Goal: Information Seeking & Learning: Learn about a topic

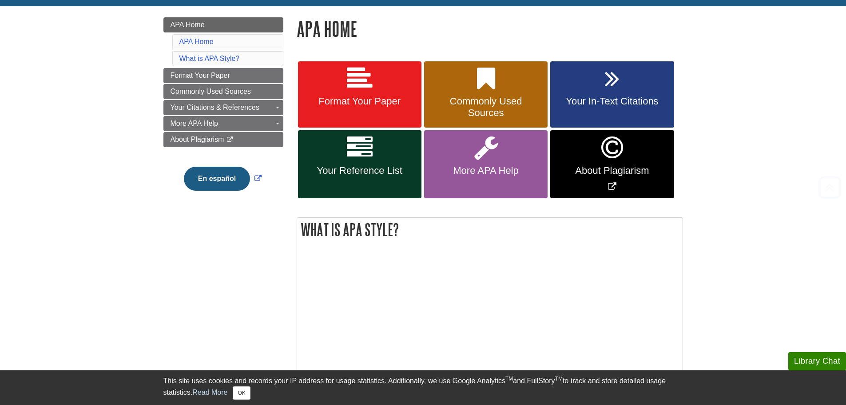
scroll to position [133, 0]
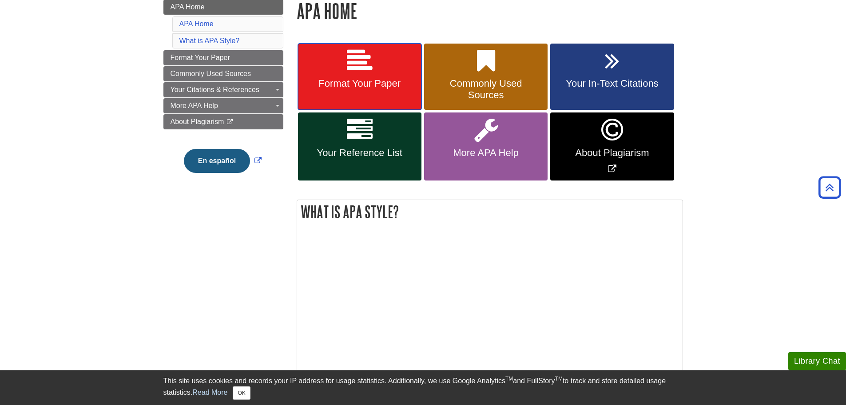
click at [374, 86] on span "Format Your Paper" at bounding box center [360, 84] width 110 height 12
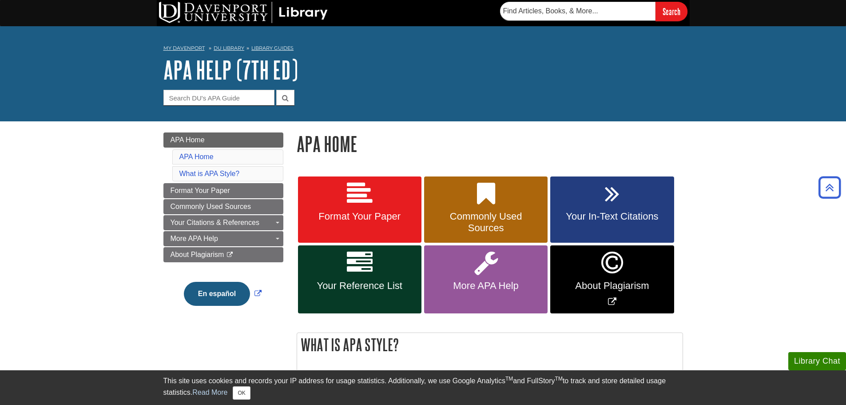
scroll to position [0, 0]
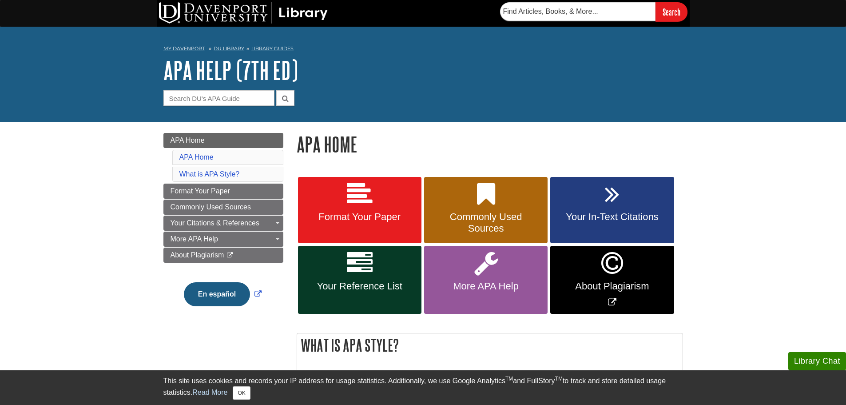
drag, startPoint x: 772, startPoint y: 0, endPoint x: 586, endPoint y: 64, distance: 197.1
click at [586, 64] on h1 "APA Help (7th Ed)" at bounding box center [423, 70] width 520 height 27
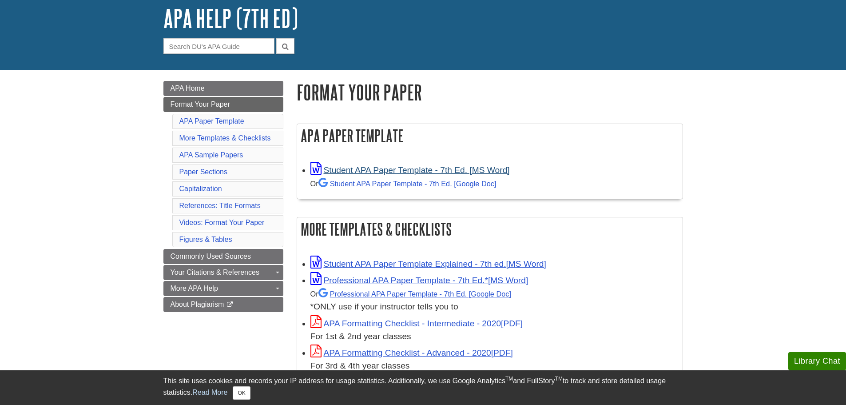
scroll to position [89, 0]
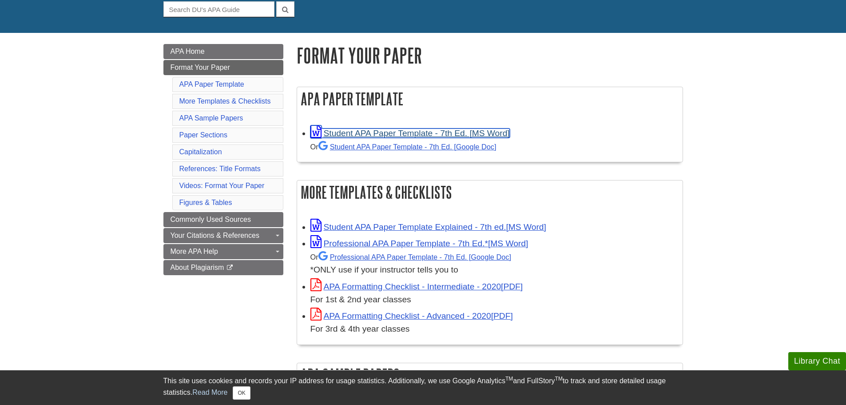
click at [362, 131] on link "Student APA Paper Template - 7th Ed. [MS Word]" at bounding box center [409, 132] width 199 height 9
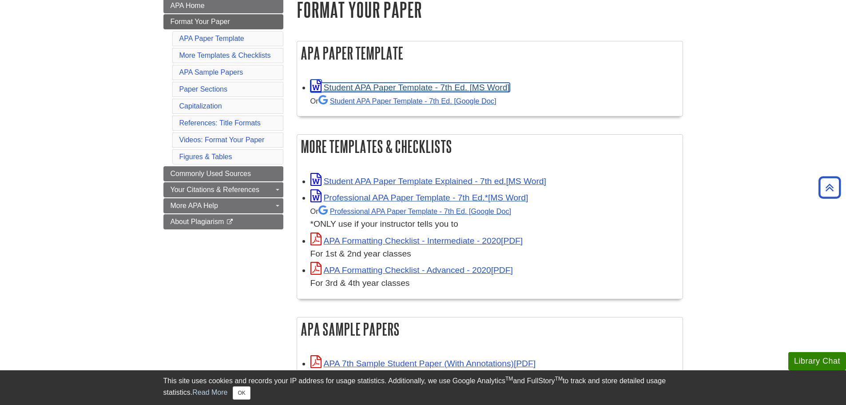
scroll to position [0, 0]
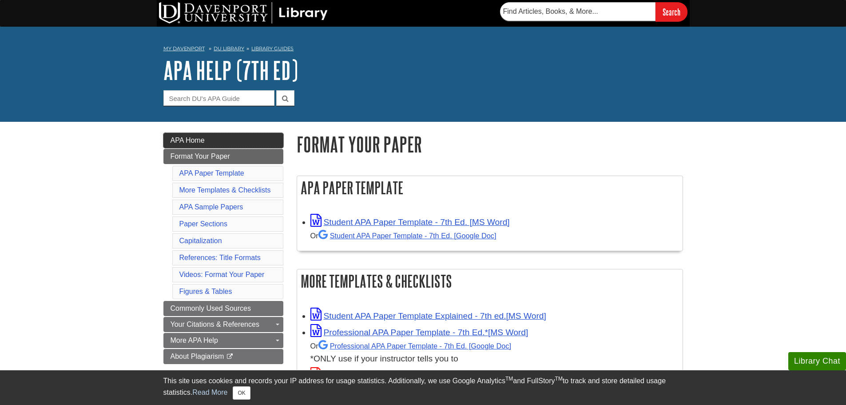
click at [221, 143] on link "APA Home" at bounding box center [223, 140] width 120 height 15
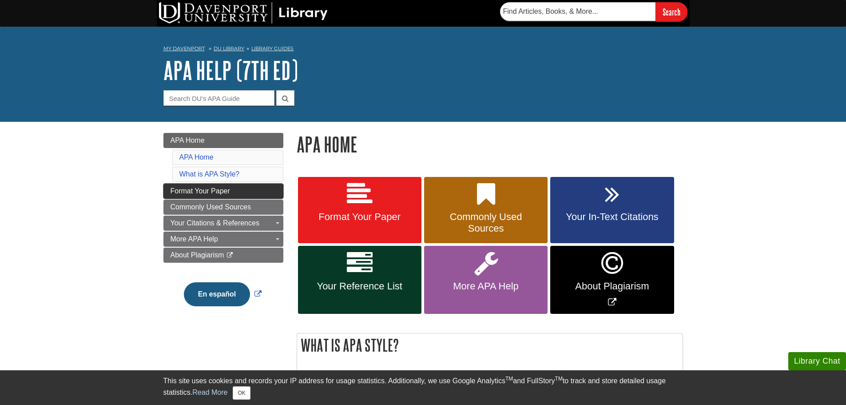
click at [224, 194] on span "Format Your Paper" at bounding box center [201, 191] width 60 height 8
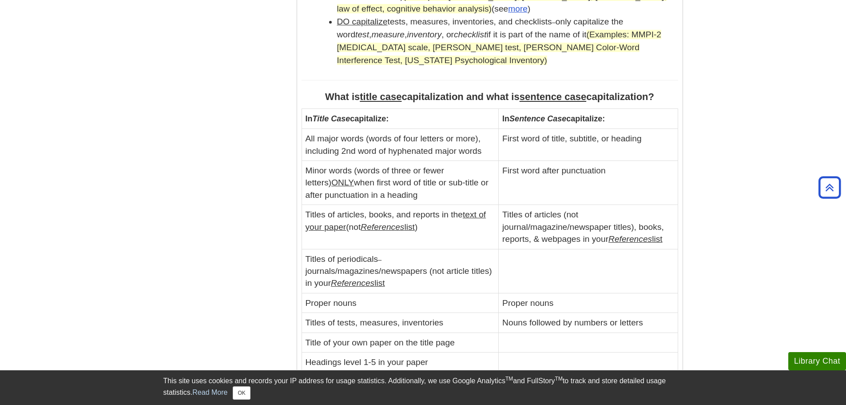
scroll to position [977, 0]
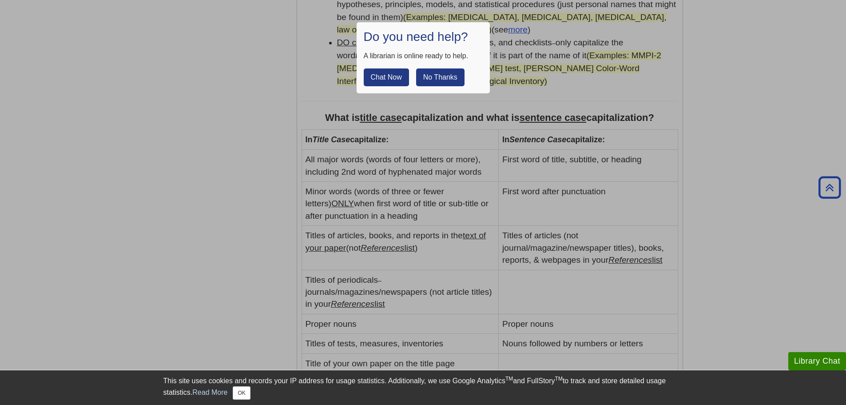
click at [429, 76] on button "No Thanks" at bounding box center [440, 77] width 48 height 18
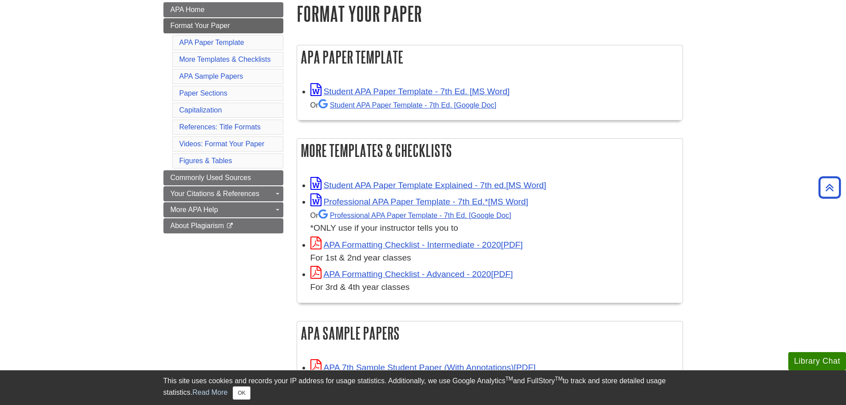
scroll to position [0, 0]
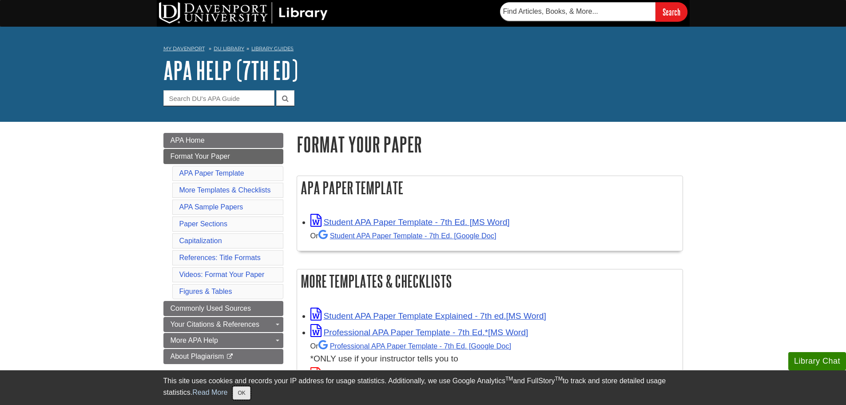
click at [246, 393] on button "OK" at bounding box center [241, 392] width 17 height 13
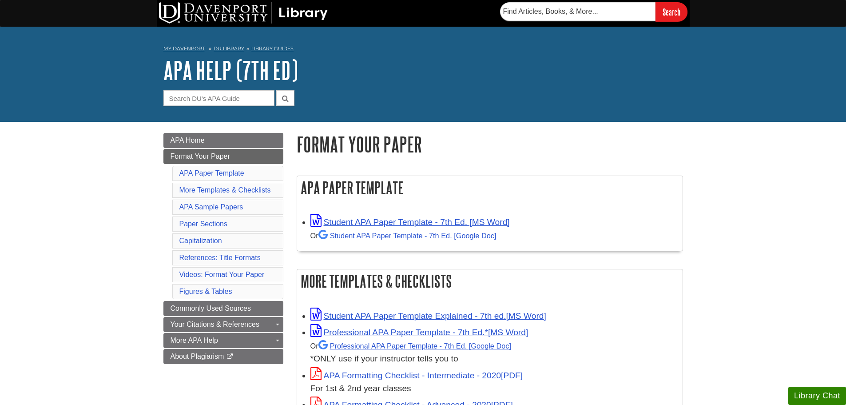
click at [809, 390] on button "Library Chat" at bounding box center [817, 395] width 58 height 18
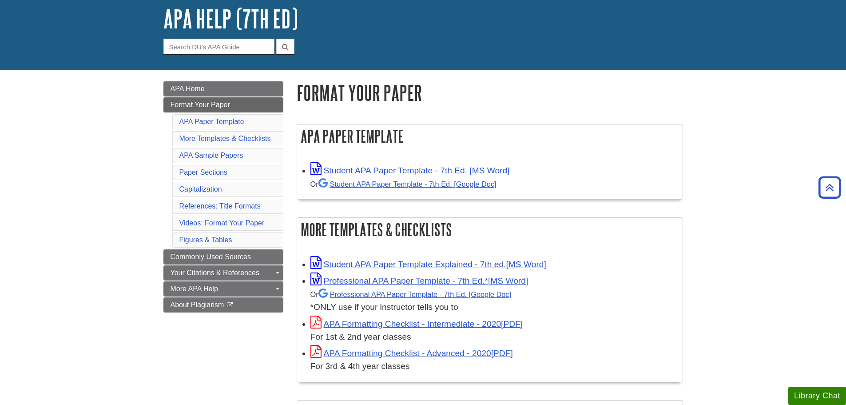
scroll to position [44, 0]
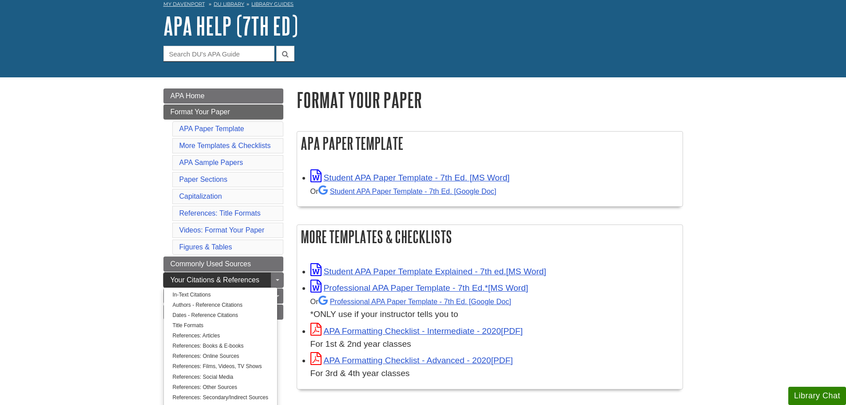
click at [223, 274] on link "Your Citations & References" at bounding box center [223, 279] width 120 height 15
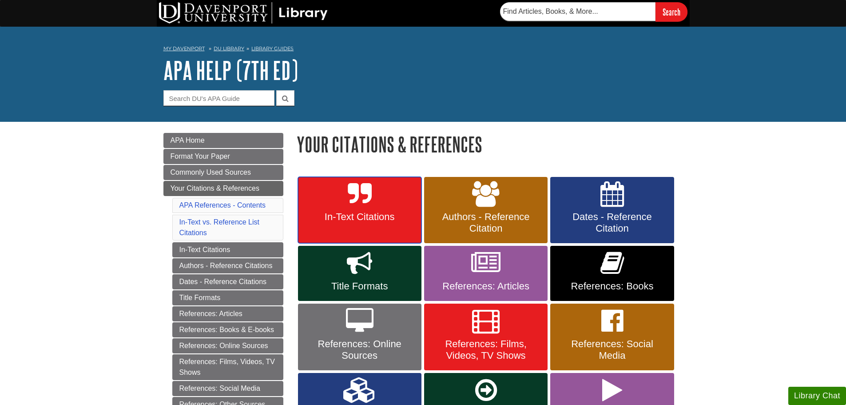
click at [332, 204] on link "In-Text Citations" at bounding box center [359, 210] width 123 height 67
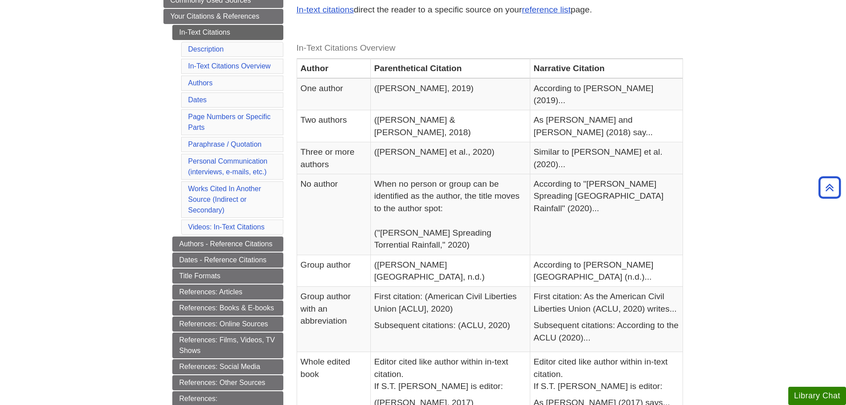
scroll to position [178, 0]
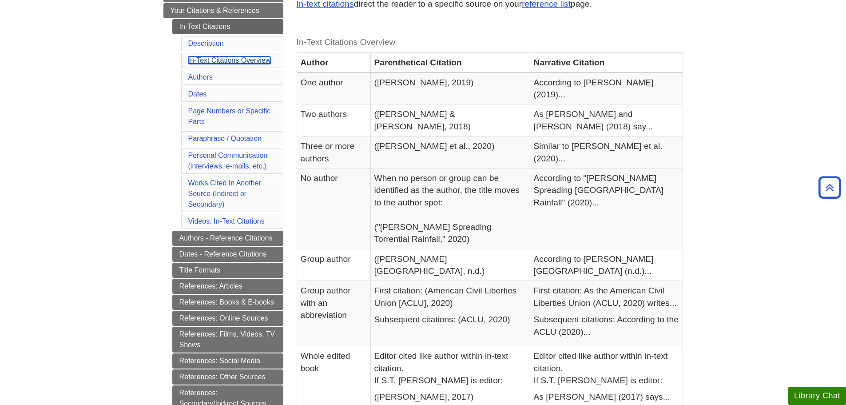
click at [227, 59] on link "In-Text Citations Overview" at bounding box center [229, 60] width 83 height 8
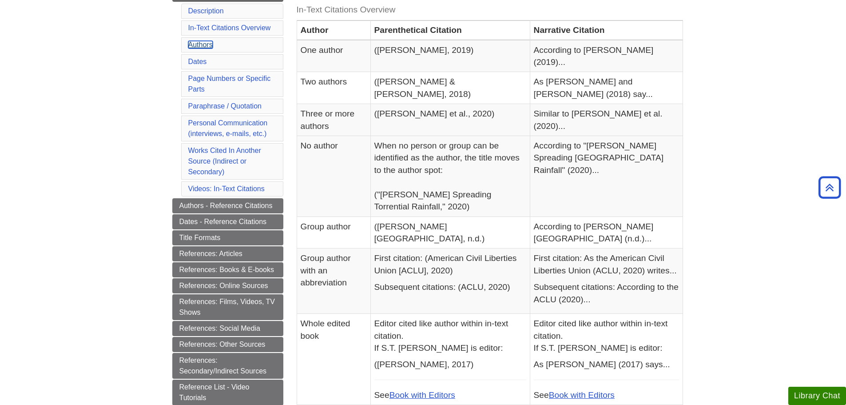
click at [199, 43] on link "Authors" at bounding box center [200, 45] width 24 height 8
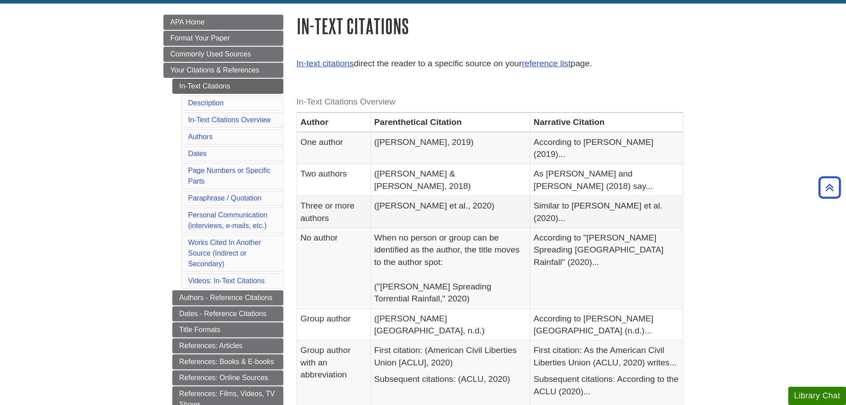
scroll to position [107, 0]
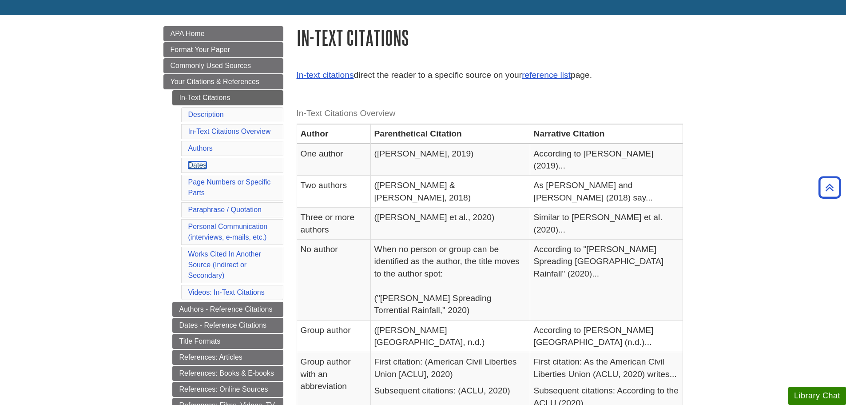
click at [203, 162] on link "Dates" at bounding box center [197, 165] width 19 height 8
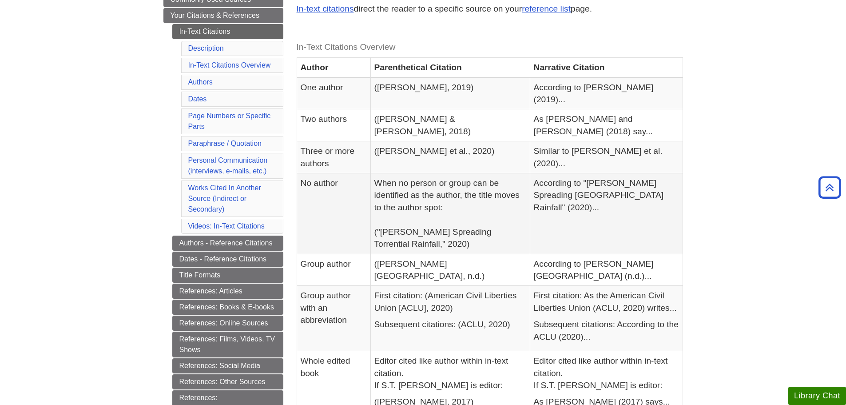
scroll to position [162, 0]
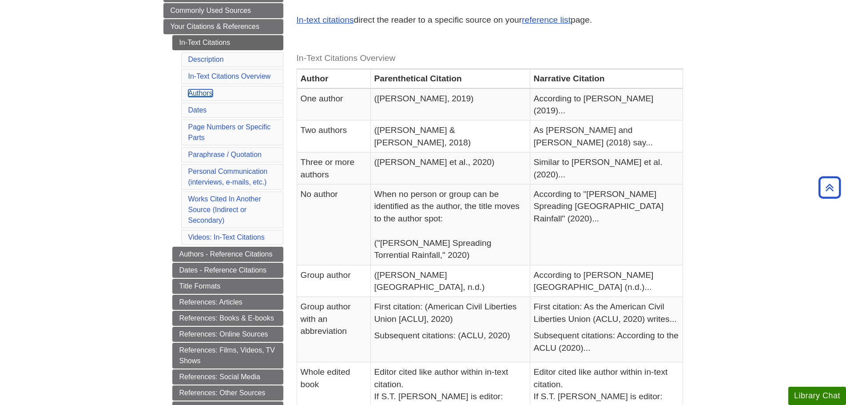
click at [199, 93] on link "Authors" at bounding box center [200, 93] width 24 height 8
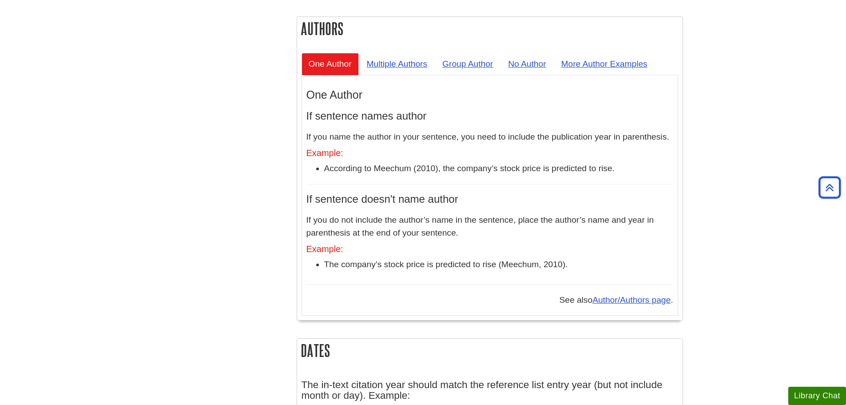
scroll to position [640, 0]
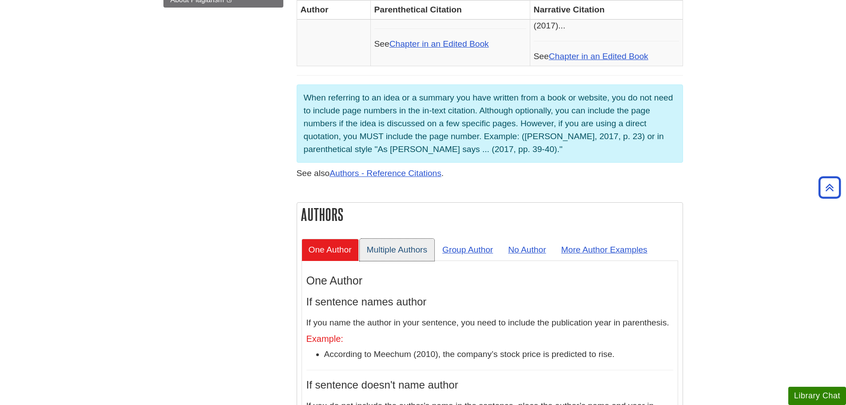
click at [402, 238] on link "Multiple Authors" at bounding box center [397, 249] width 75 height 22
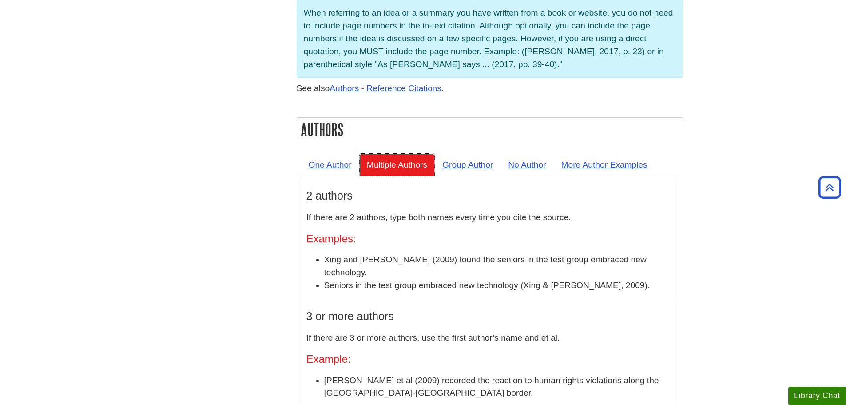
scroll to position [728, 0]
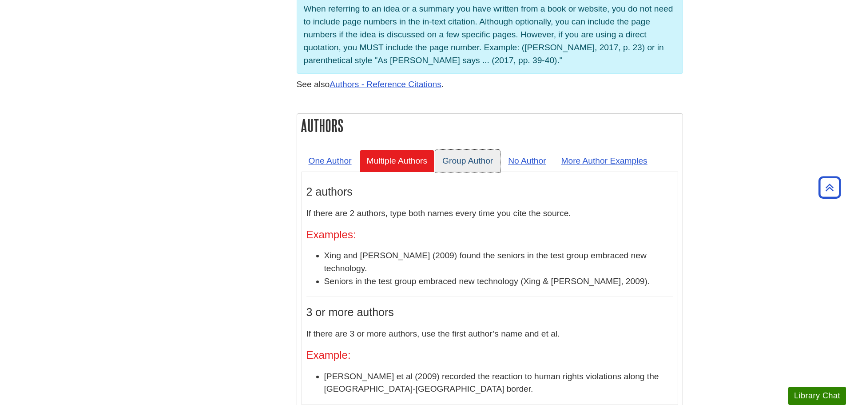
click at [470, 150] on link "Group Author" at bounding box center [467, 161] width 65 height 22
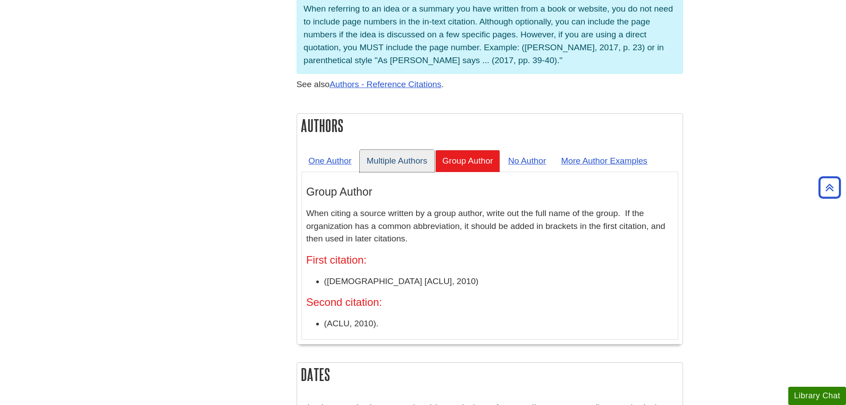
click at [390, 150] on link "Multiple Authors" at bounding box center [397, 161] width 75 height 22
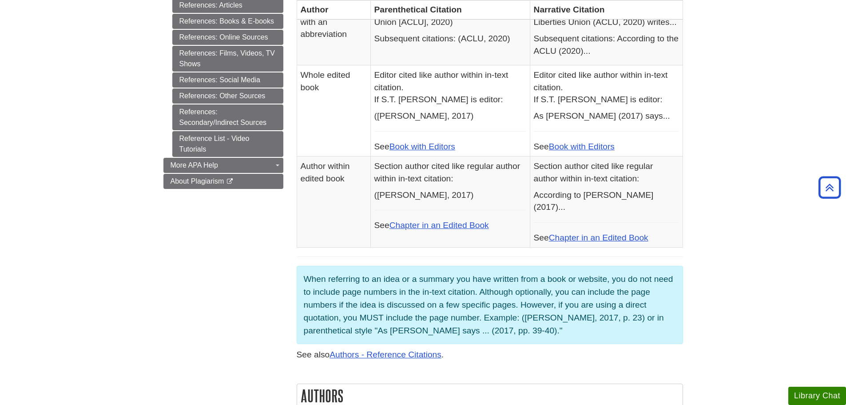
scroll to position [684, 0]
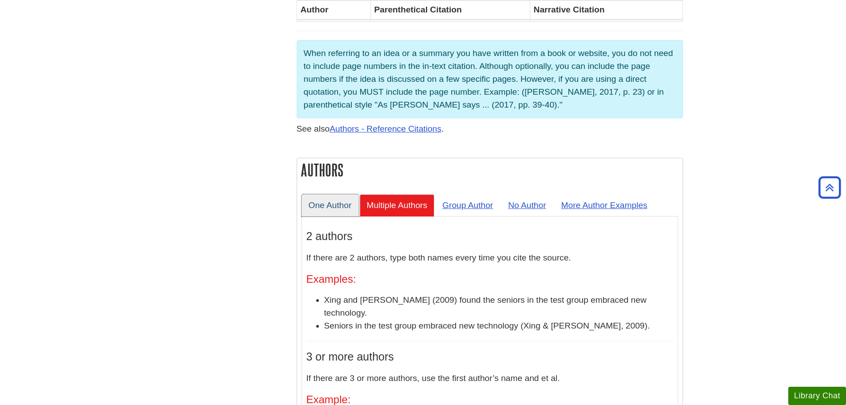
click at [321, 194] on link "One Author" at bounding box center [330, 205] width 57 height 22
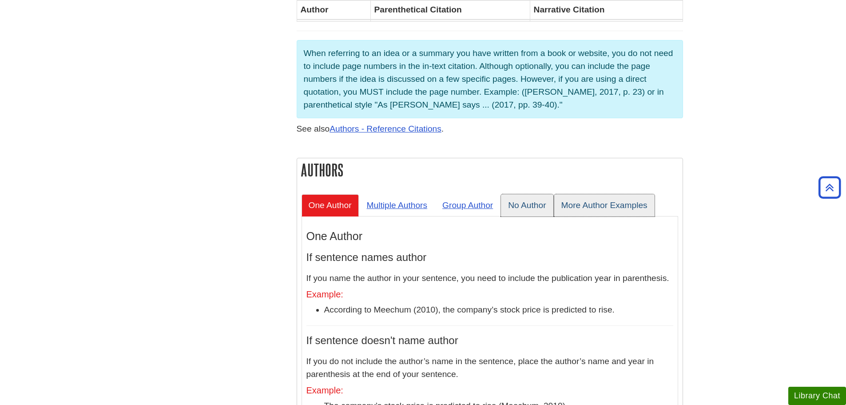
drag, startPoint x: 529, startPoint y: 187, endPoint x: 559, endPoint y: 183, distance: 29.6
click at [529, 194] on link "No Author" at bounding box center [527, 205] width 52 height 22
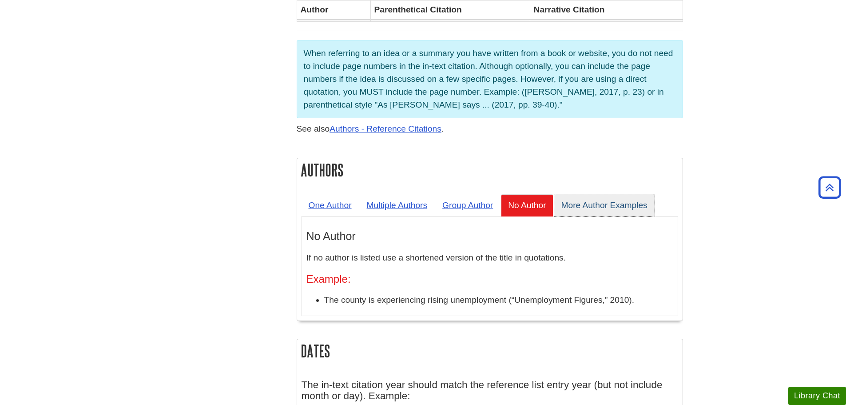
click at [595, 194] on link "More Author Examples" at bounding box center [604, 205] width 100 height 22
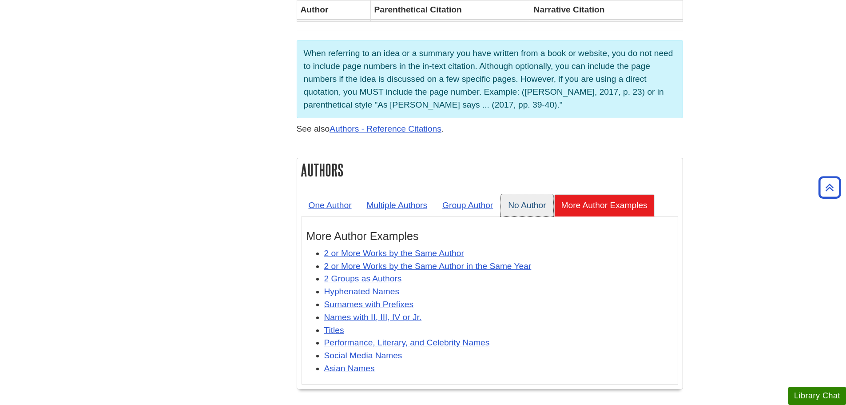
click at [522, 194] on link "No Author" at bounding box center [527, 205] width 52 height 22
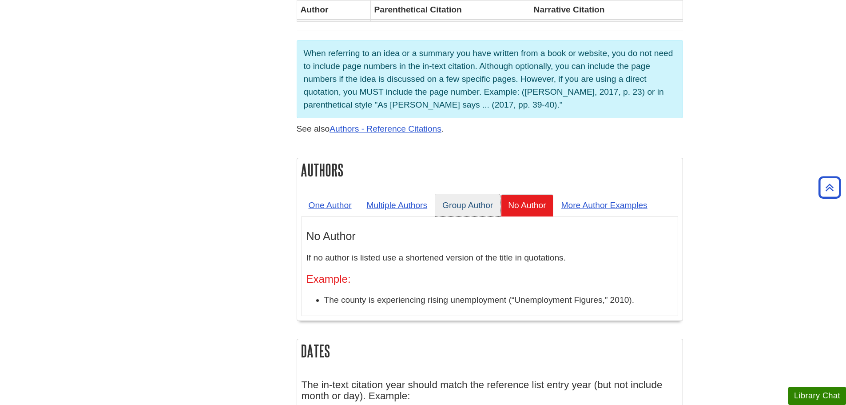
click at [468, 194] on link "Group Author" at bounding box center [467, 205] width 65 height 22
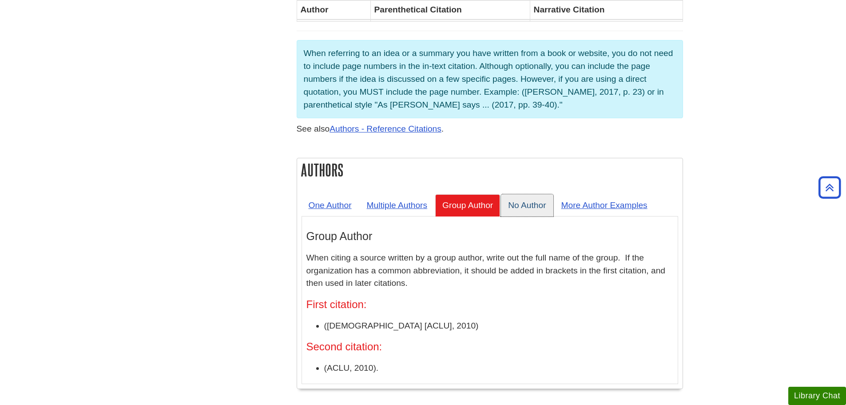
click at [512, 194] on link "No Author" at bounding box center [527, 205] width 52 height 22
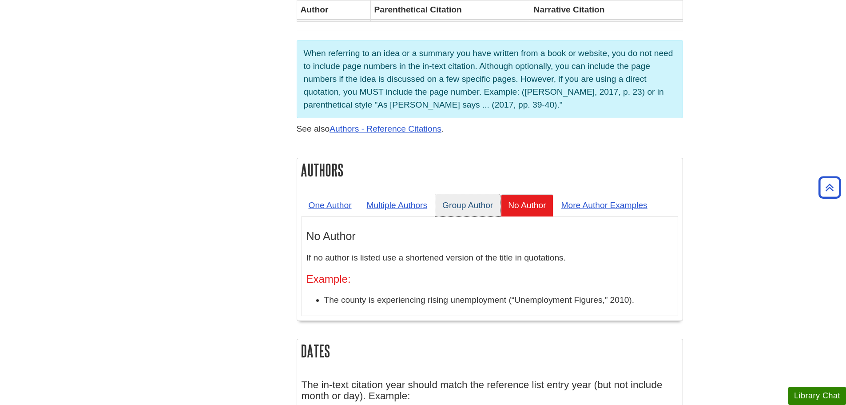
click at [475, 194] on link "Group Author" at bounding box center [467, 205] width 65 height 22
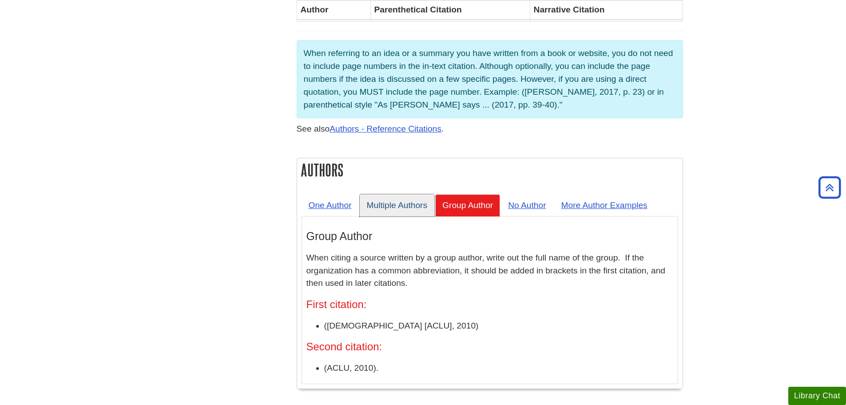
click at [401, 194] on link "Multiple Authors" at bounding box center [397, 205] width 75 height 22
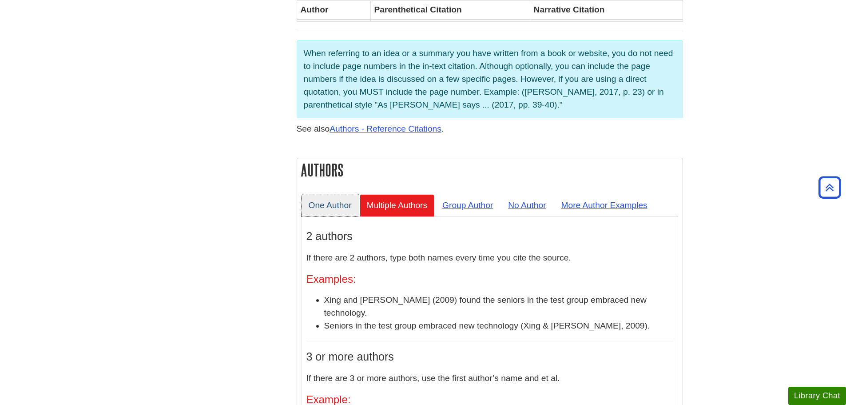
click at [318, 194] on link "One Author" at bounding box center [330, 205] width 57 height 22
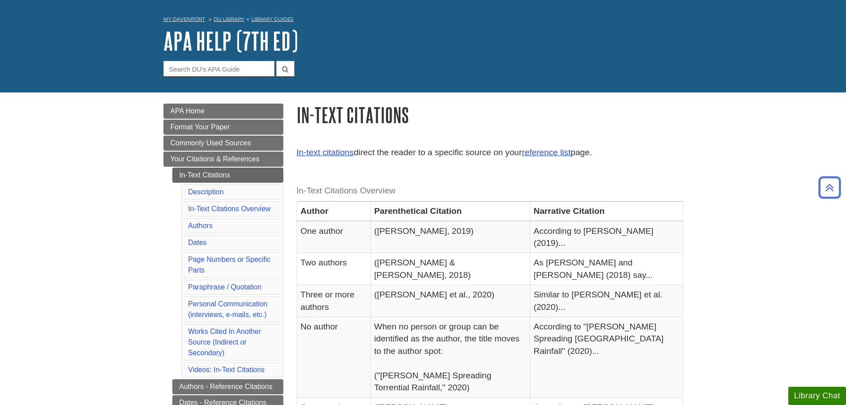
scroll to position [0, 0]
